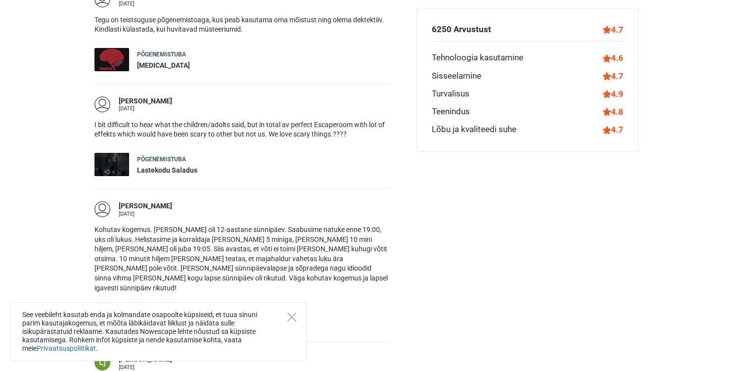
scroll to position [1219, 0]
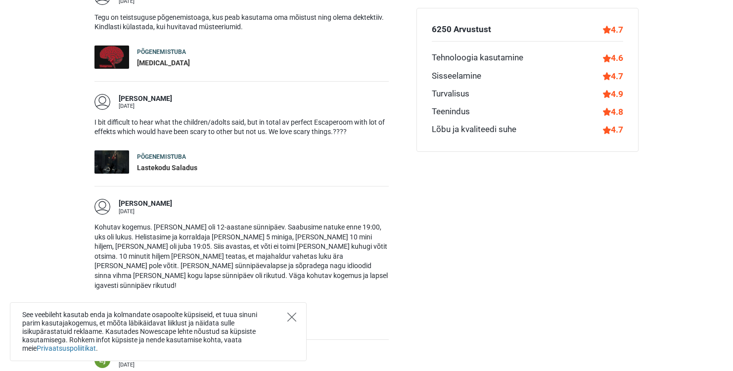
click at [289, 315] on icon "Close" at bounding box center [291, 316] width 9 height 9
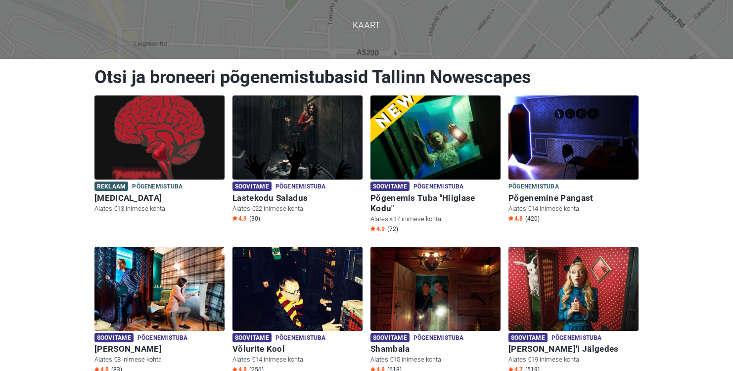
scroll to position [0, 0]
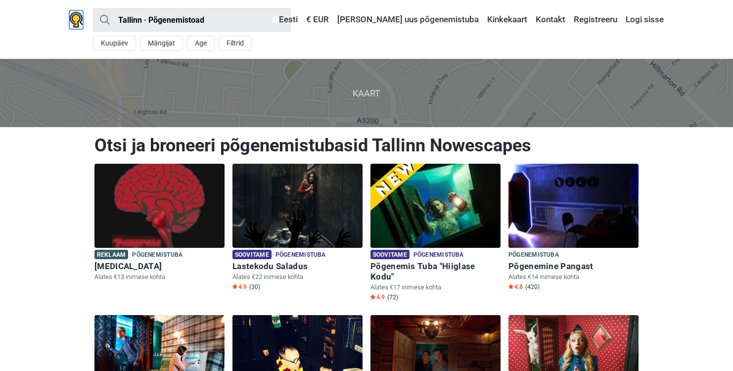
click at [77, 19] on img at bounding box center [76, 20] width 14 height 16
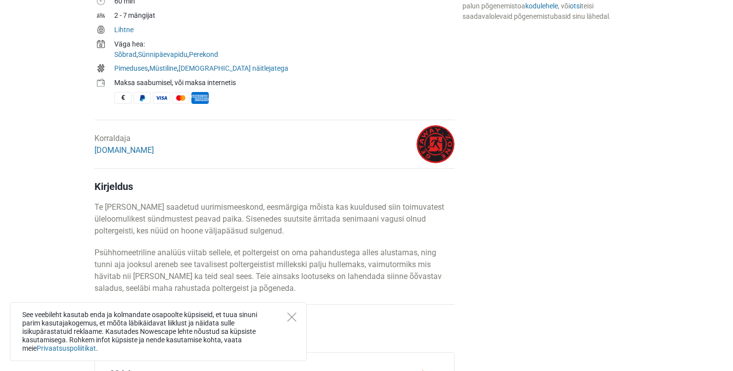
scroll to position [477, 0]
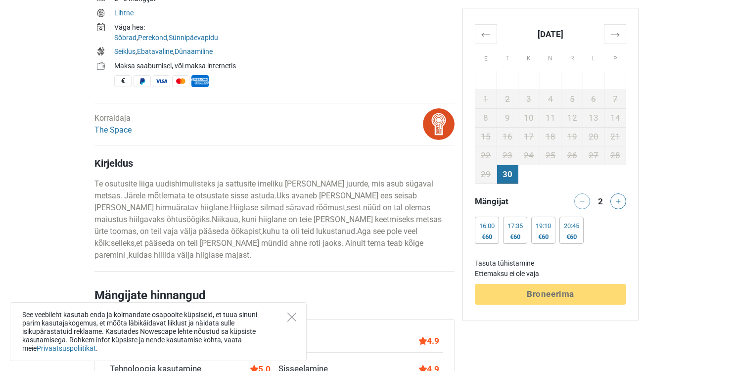
scroll to position [453, 0]
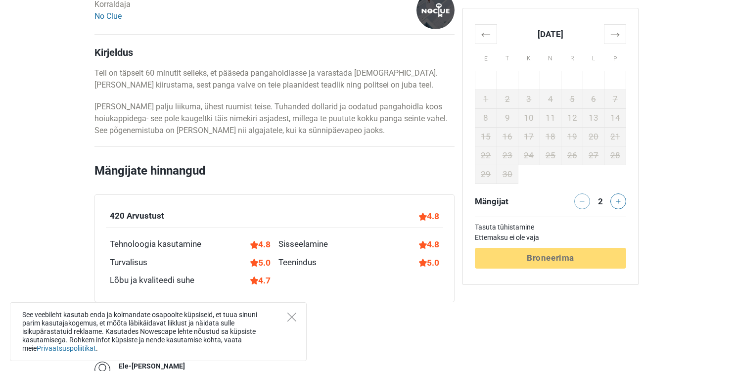
scroll to position [519, 0]
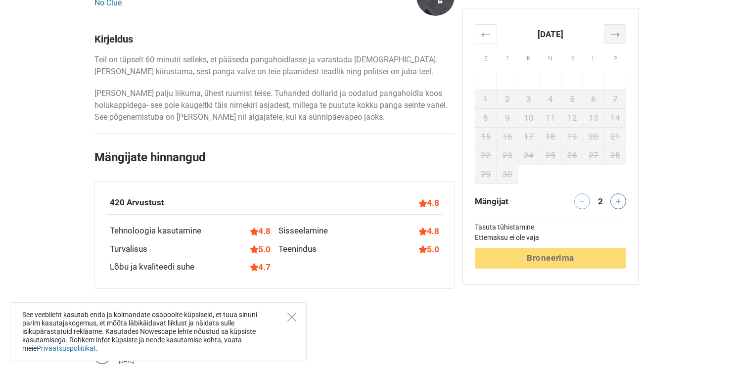
click at [618, 37] on th "→" at bounding box center [615, 33] width 22 height 19
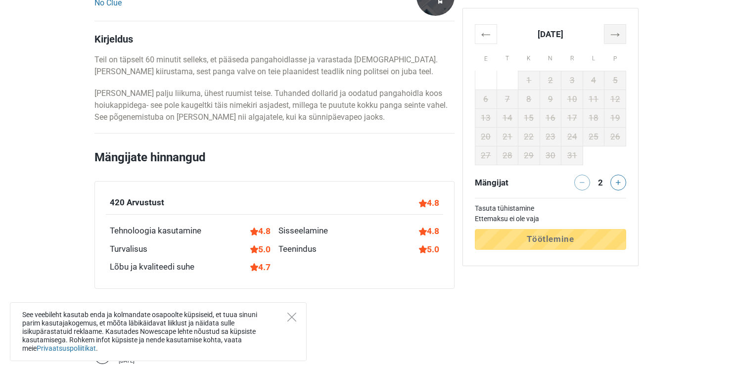
click at [618, 37] on th "→" at bounding box center [615, 33] width 22 height 19
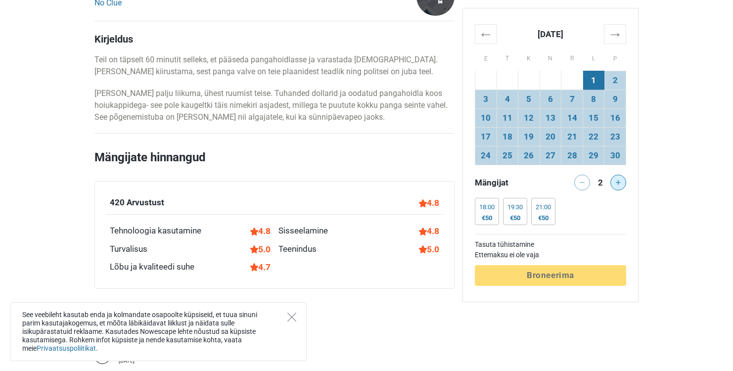
click at [620, 184] on button at bounding box center [618, 182] width 16 height 16
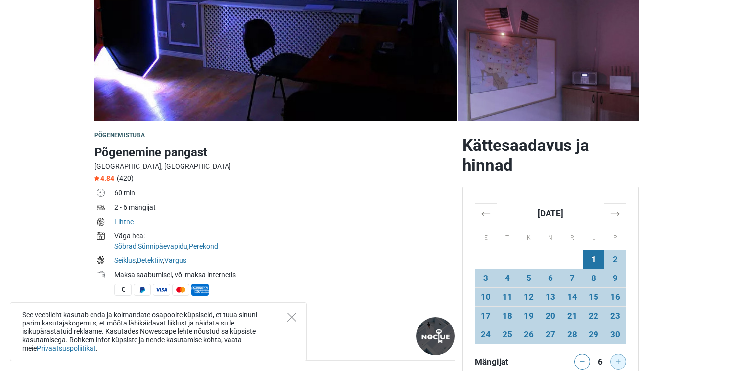
scroll to position [0, 0]
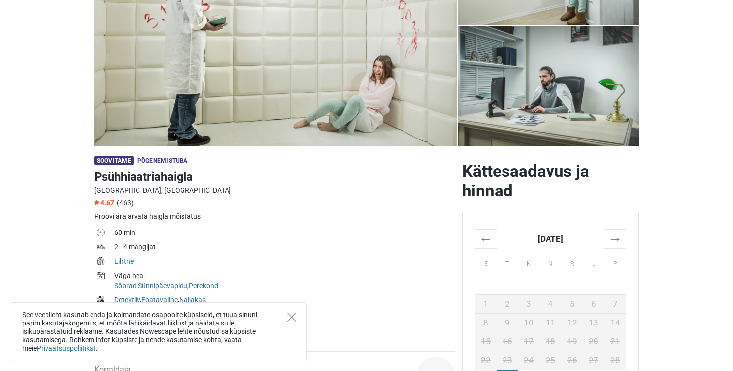
scroll to position [265, 0]
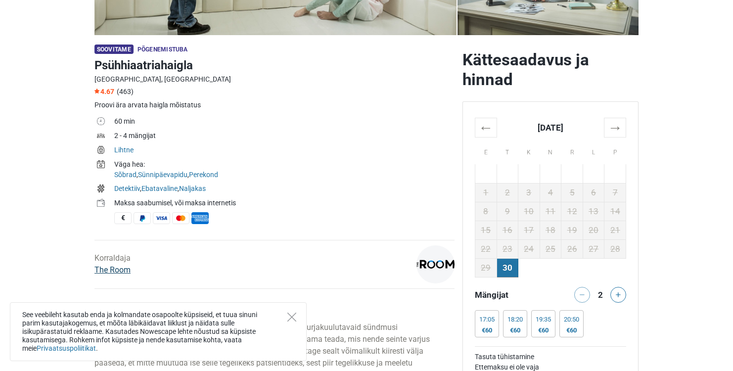
click at [123, 268] on link "The Room" at bounding box center [112, 269] width 36 height 9
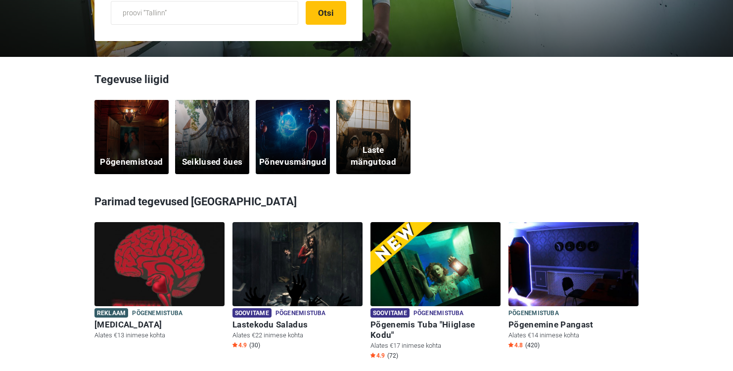
scroll to position [241, 0]
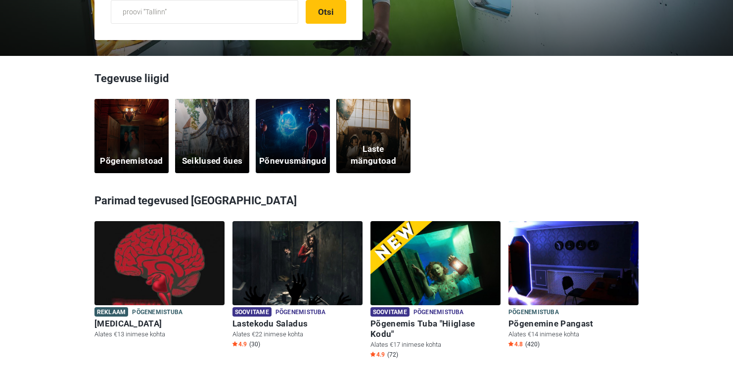
click at [118, 134] on div "Põgenemistoad" at bounding box center [131, 136] width 74 height 74
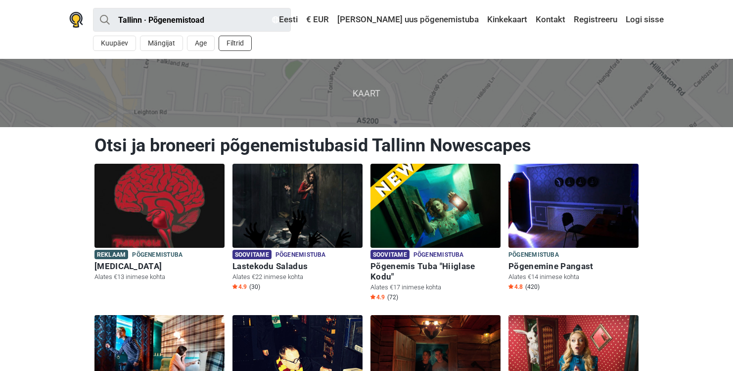
click at [226, 46] on button "Filtrid" at bounding box center [234, 43] width 33 height 15
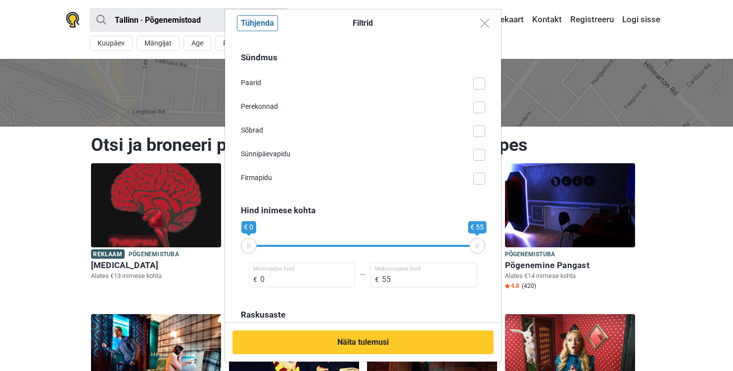
scroll to position [272, 0]
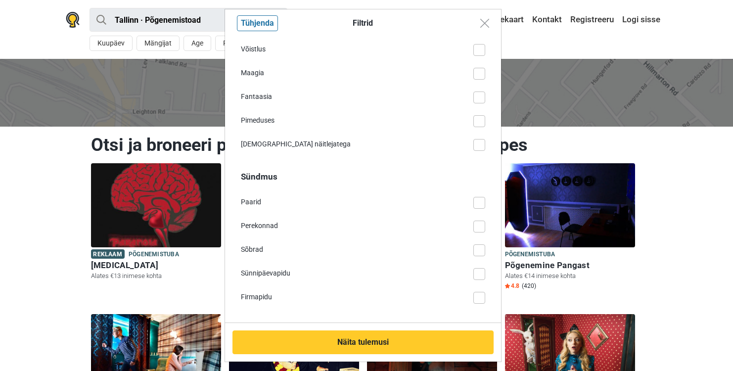
click at [8, 241] on div "Filtrid Tühjenda Teema Naljakas Ebatavaline VR Detektiiv Dünaamiline Ajalooline…" at bounding box center [366, 185] width 733 height 371
click at [51, 234] on div "Filtrid Tühjenda Teema Naljakas Ebatavaline VR Detektiiv Dünaamiline Ajalooline…" at bounding box center [366, 185] width 733 height 371
click at [484, 19] on img "Close modal" at bounding box center [484, 23] width 9 height 9
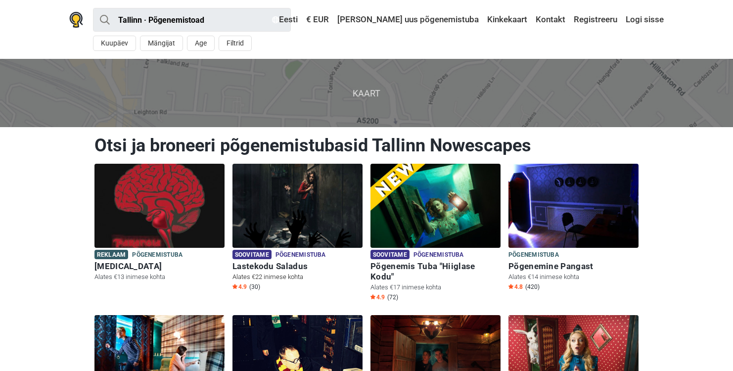
click at [291, 197] on img at bounding box center [297, 206] width 130 height 84
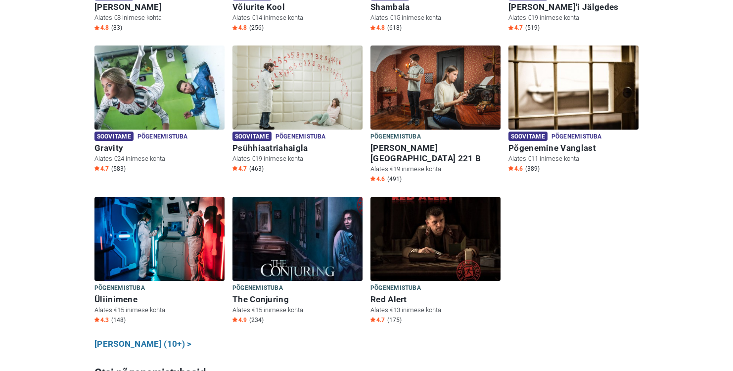
scroll to position [424, 0]
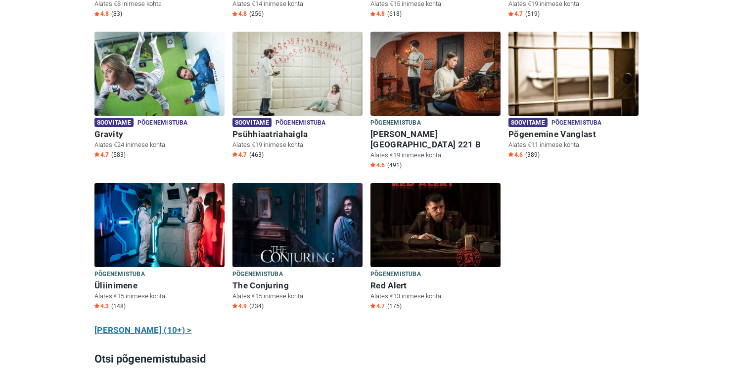
click at [110, 324] on link "Näita kõiki (10+) >" at bounding box center [142, 330] width 97 height 13
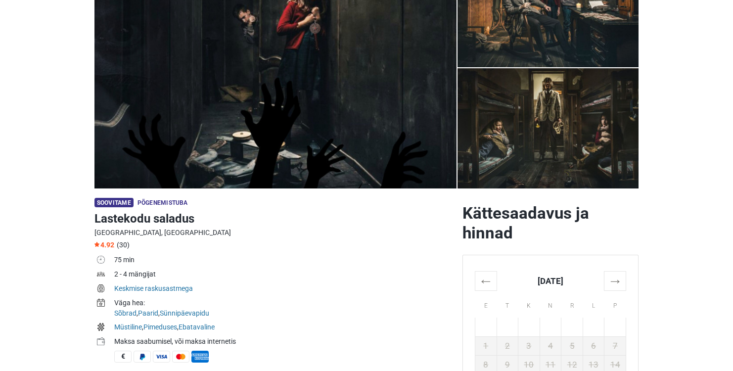
scroll to position [100, 0]
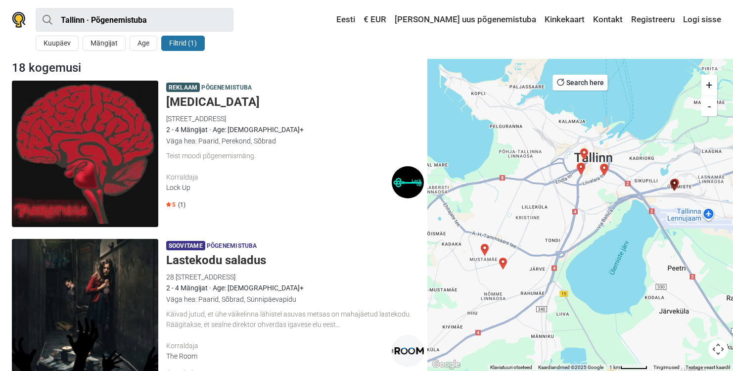
click at [187, 39] on button "Filtrid (1)" at bounding box center [182, 43] width 43 height 15
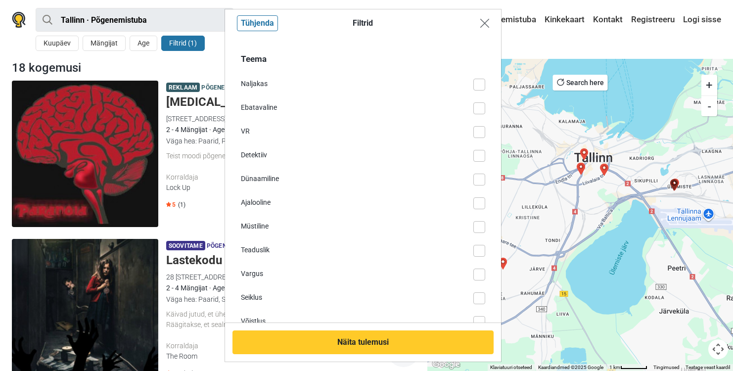
click at [483, 25] on img "Close modal" at bounding box center [484, 23] width 9 height 9
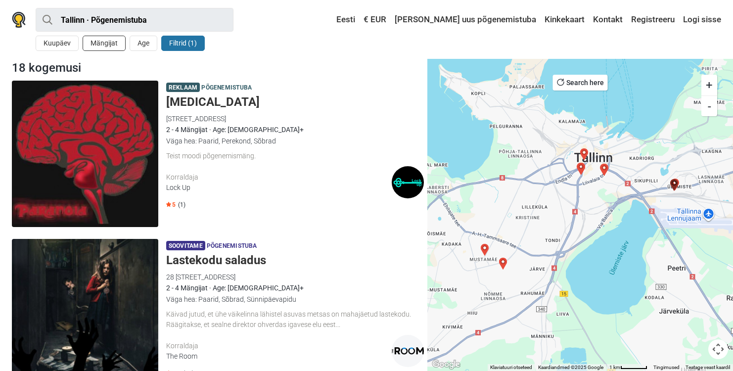
click at [96, 44] on button "Mängijat" at bounding box center [104, 43] width 43 height 15
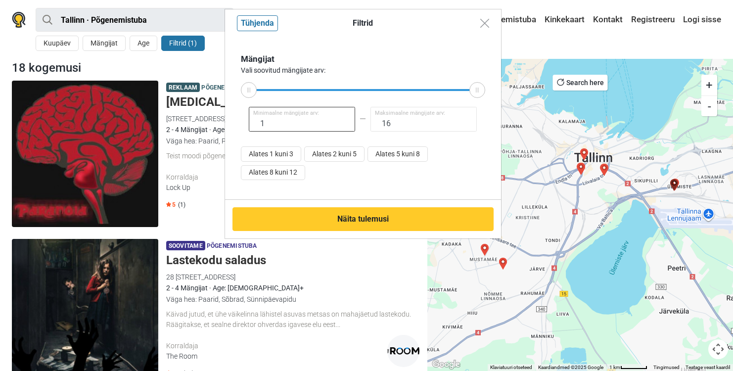
click at [268, 128] on input "1" at bounding box center [302, 119] width 107 height 25
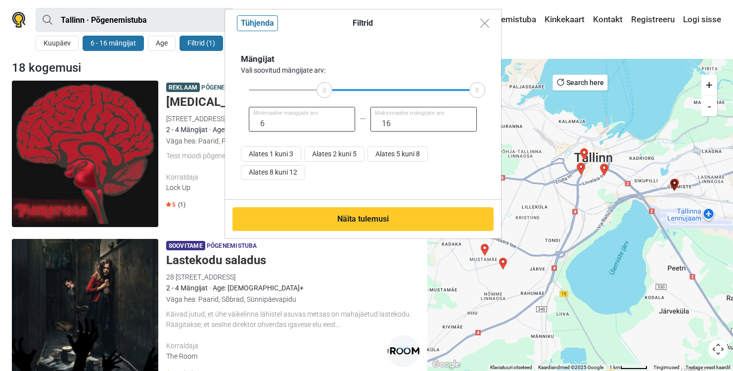
type input "6"
click at [380, 124] on input "16" at bounding box center [423, 119] width 107 height 25
click at [387, 124] on input "16" at bounding box center [423, 119] width 107 height 25
type input "1"
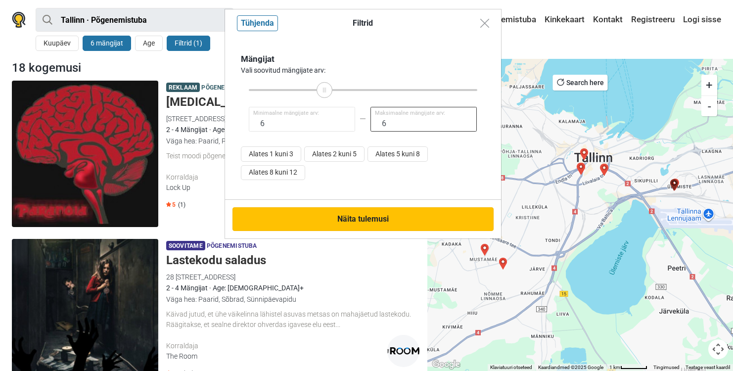
type input "6"
click at [366, 216] on button "Näita tulemusi" at bounding box center [362, 219] width 261 height 24
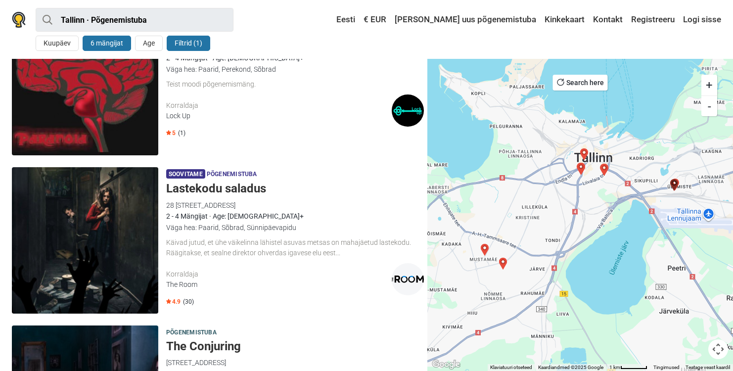
scroll to position [74, 0]
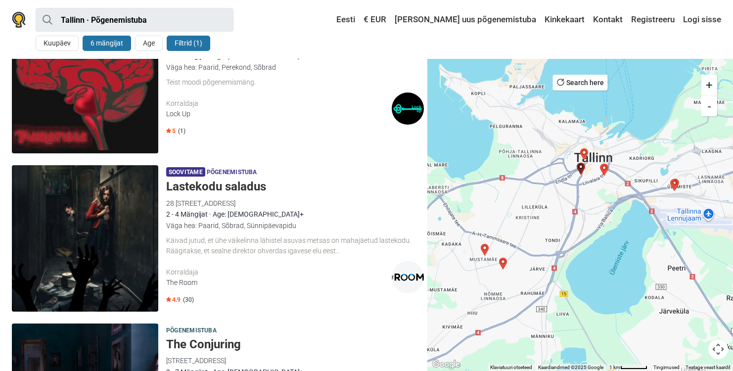
click at [237, 187] on h5 "Lastekodu saladus" at bounding box center [295, 186] width 258 height 14
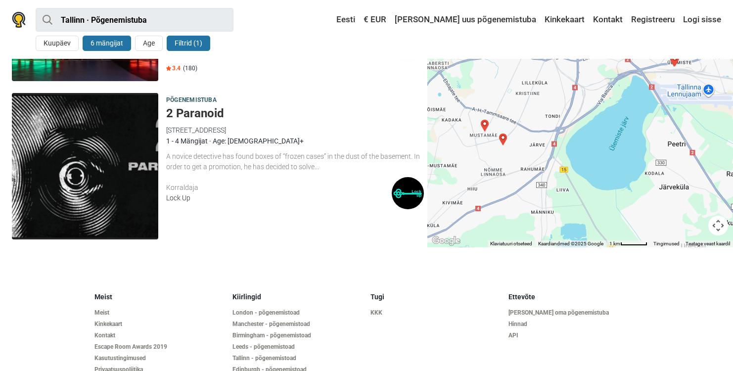
scroll to position [2736, 0]
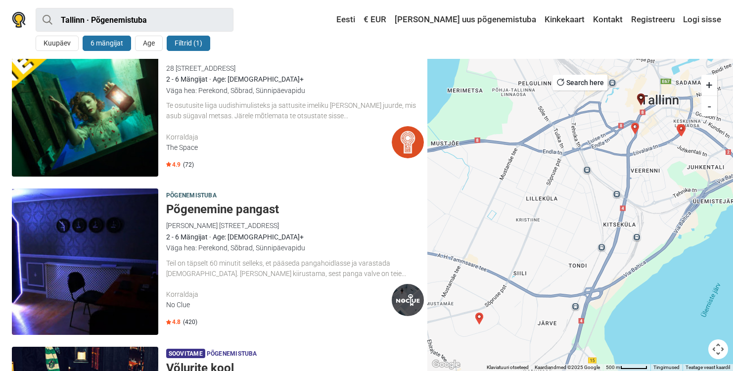
scroll to position [209, 0]
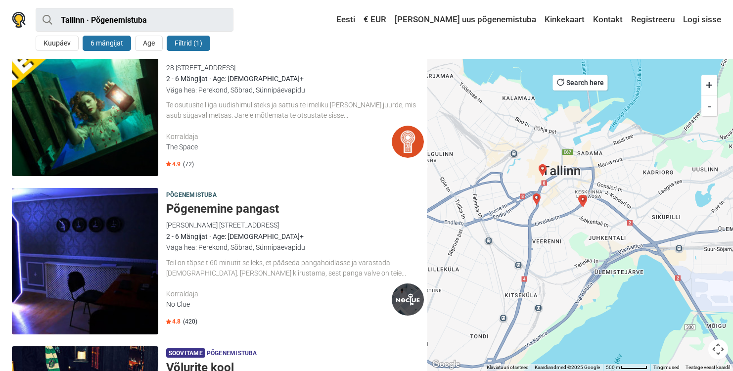
drag, startPoint x: 668, startPoint y: 123, endPoint x: 568, endPoint y: 199, distance: 126.2
click at [568, 199] on div at bounding box center [579, 215] width 305 height 312
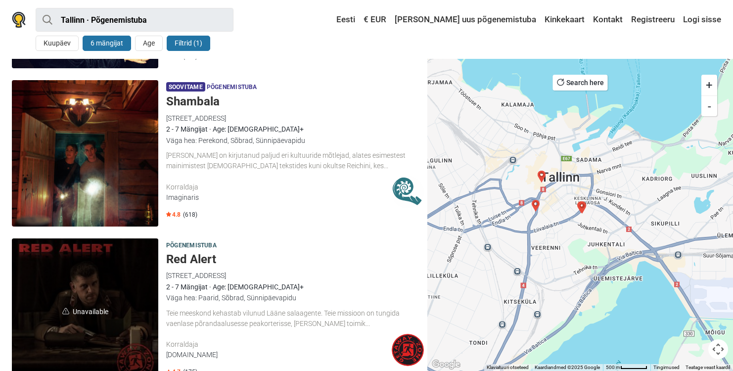
scroll to position [658, 0]
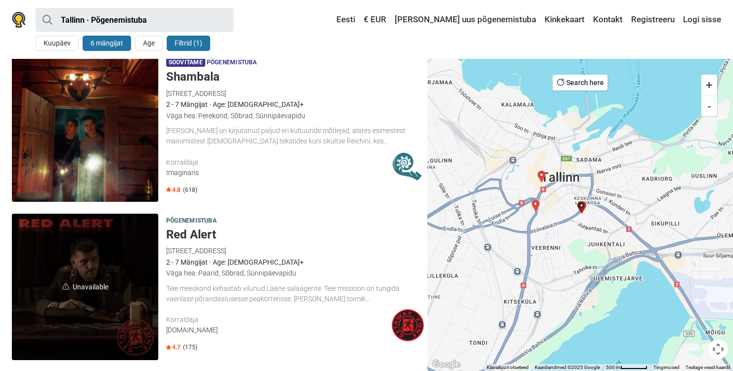
click at [204, 80] on h5 "Shambala" at bounding box center [295, 77] width 258 height 14
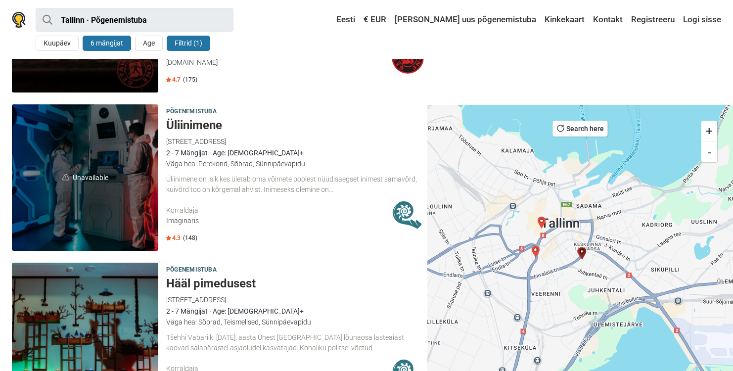
scroll to position [904, 0]
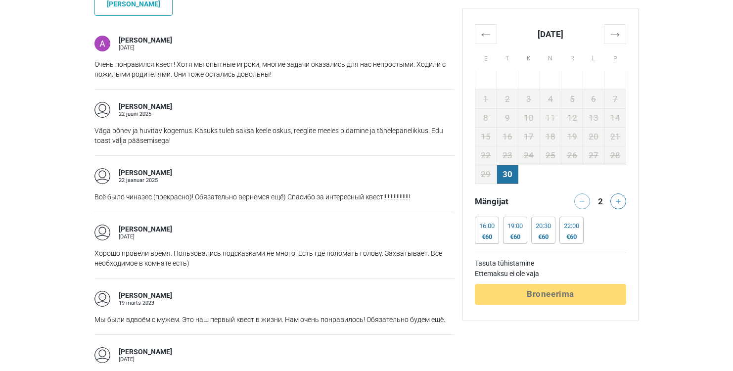
scroll to position [773, 0]
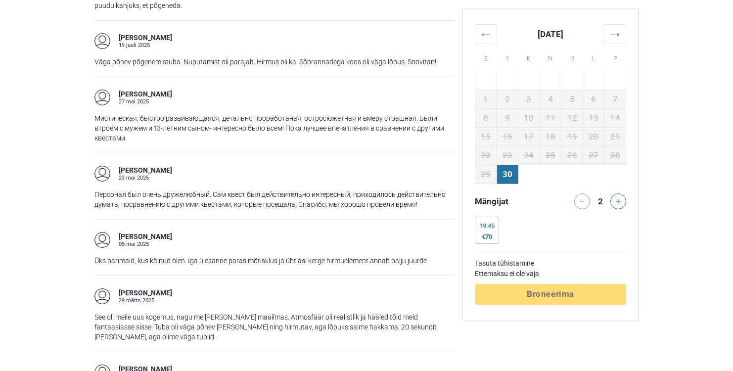
scroll to position [930, 0]
